Goal: Find specific page/section: Find specific page/section

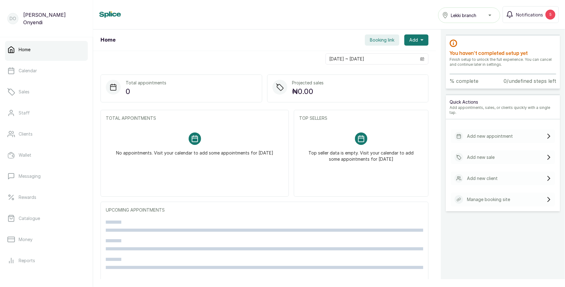
click at [488, 15] on div "Lekki branch" at bounding box center [469, 14] width 54 height 7
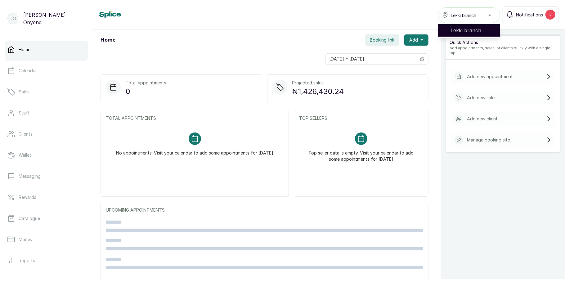
click at [488, 15] on div "Lekki branch" at bounding box center [469, 14] width 54 height 7
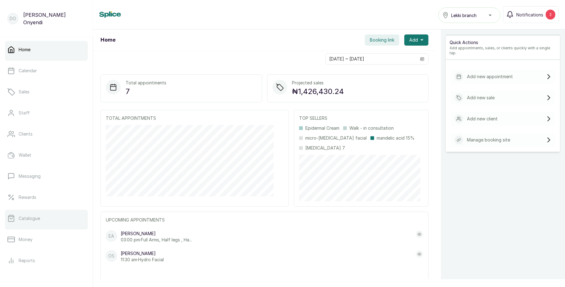
click at [38, 217] on p "Catalogue" at bounding box center [29, 218] width 21 height 6
